Goal: Task Accomplishment & Management: Complete application form

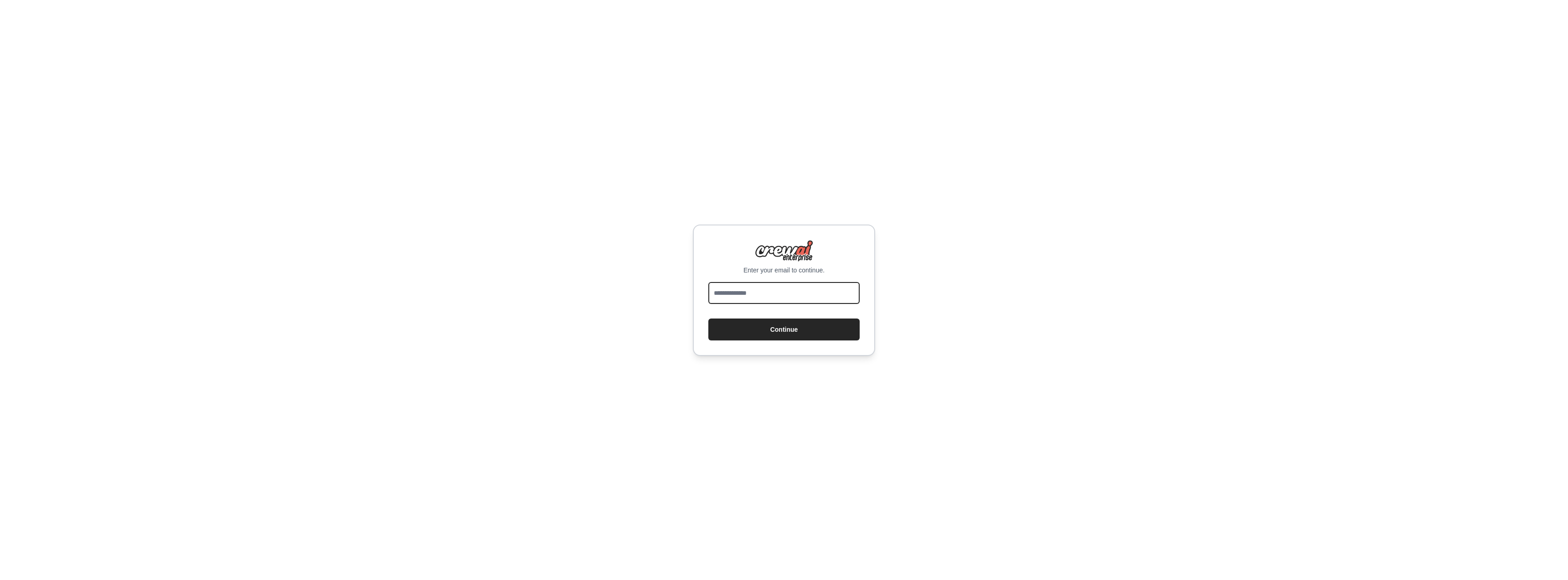
click at [747, 282] on input "email" at bounding box center [783, 293] width 151 height 22
type input "**********"
click at [487, 75] on div "**********" at bounding box center [784, 290] width 1568 height 580
